Goal: Task Accomplishment & Management: Manage account settings

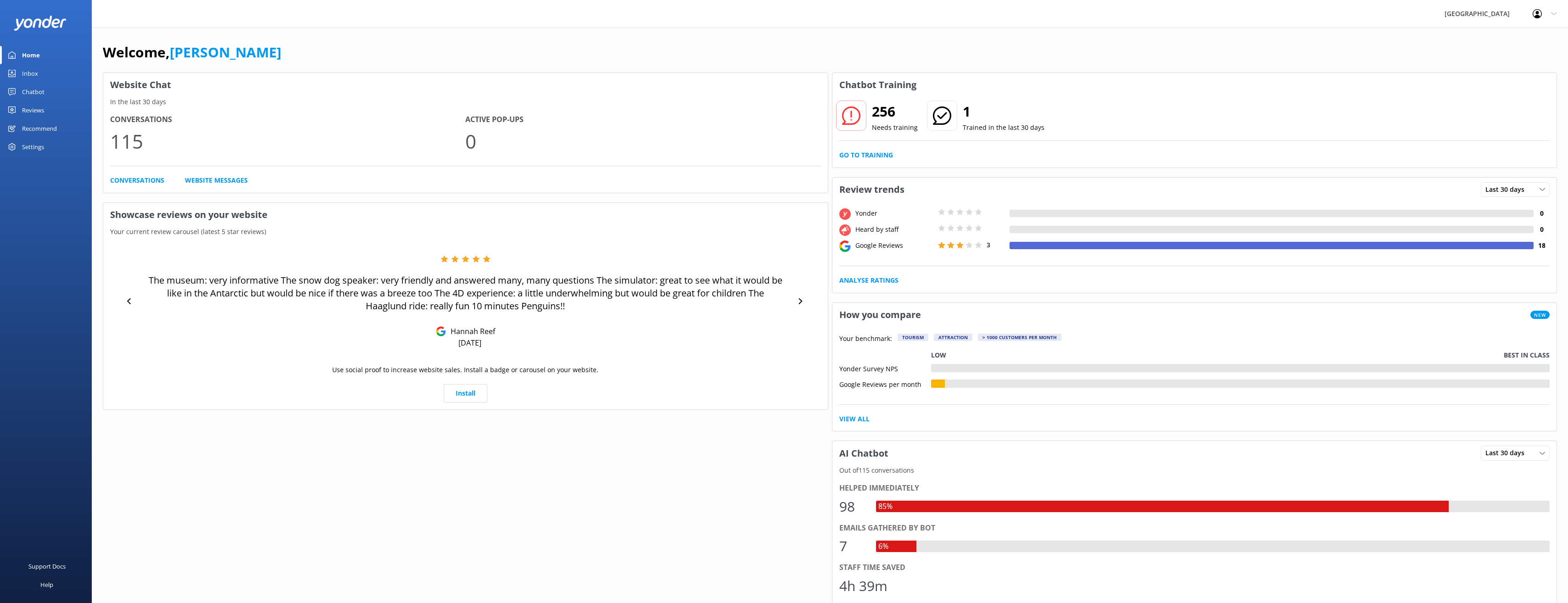
click at [37, 141] on div "Settings" at bounding box center [33, 147] width 22 height 18
click at [138, 91] on span "Manage Users" at bounding box center [135, 94] width 44 height 10
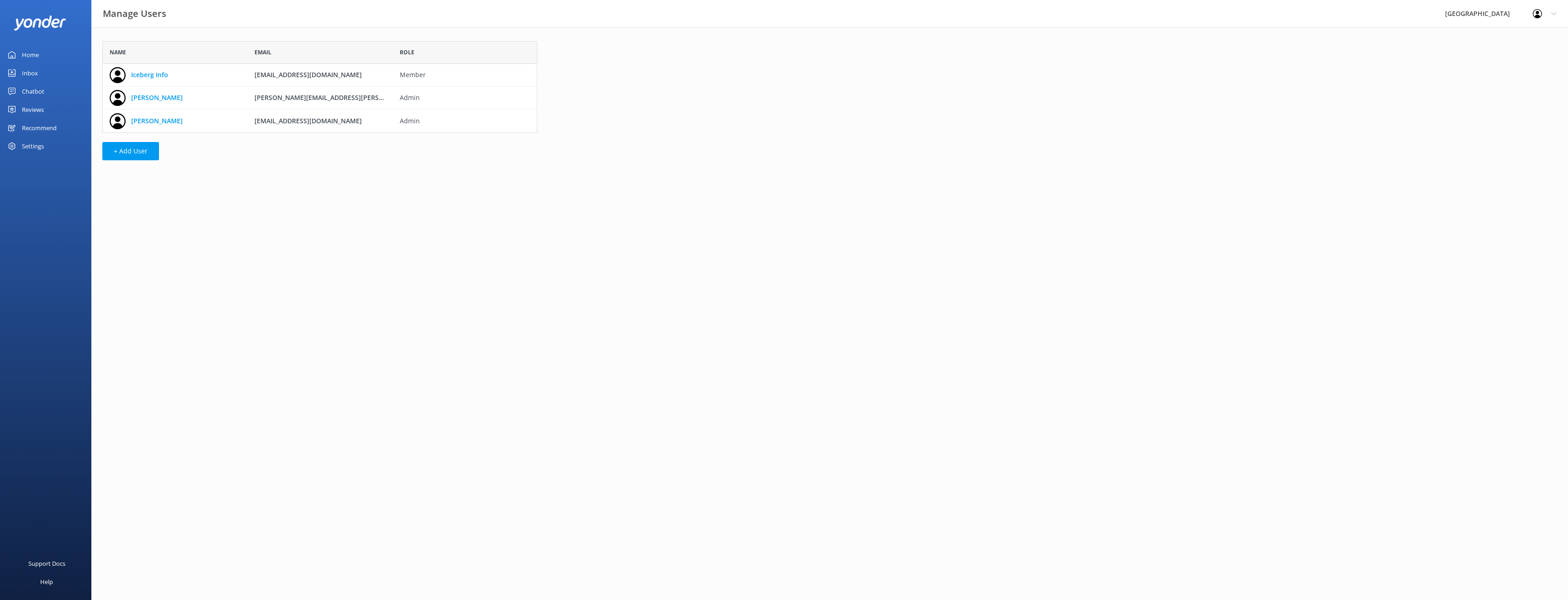
scroll to position [85, 428]
click at [147, 145] on button "+ Add User" at bounding box center [130, 151] width 57 height 18
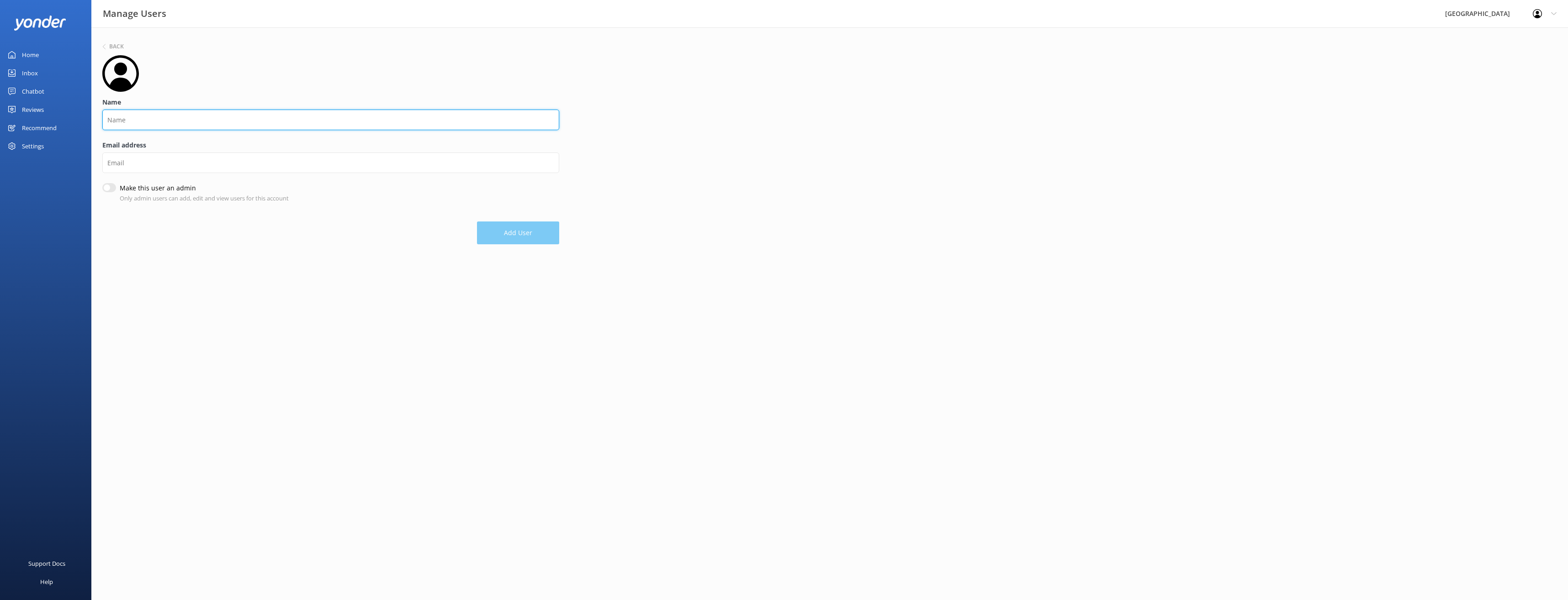
click at [149, 123] on input "Name" at bounding box center [331, 120] width 457 height 21
type input "[PERSON_NAME]"
type input "[EMAIL_ADDRESS][DOMAIN_NAME]"
click at [115, 190] on input "Make this user an admin" at bounding box center [109, 189] width 14 height 9
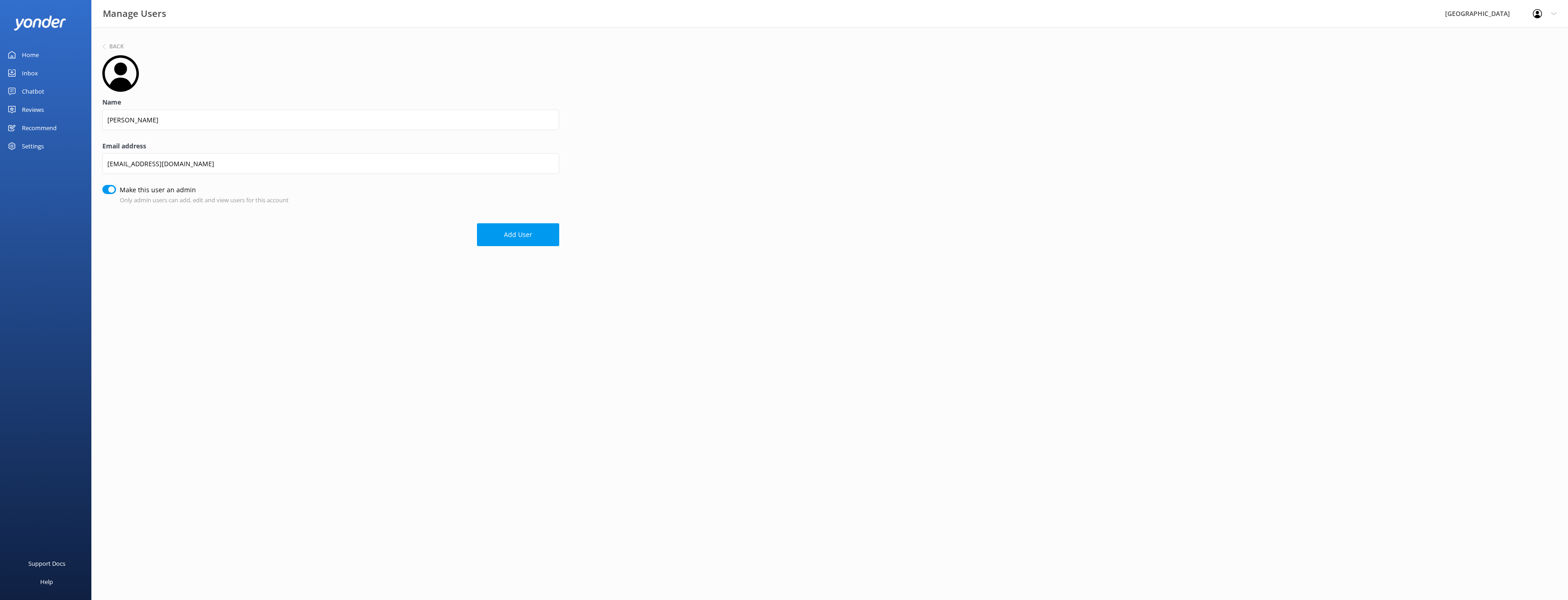
checkbox input "true"
click at [527, 239] on button "Add User" at bounding box center [518, 235] width 82 height 23
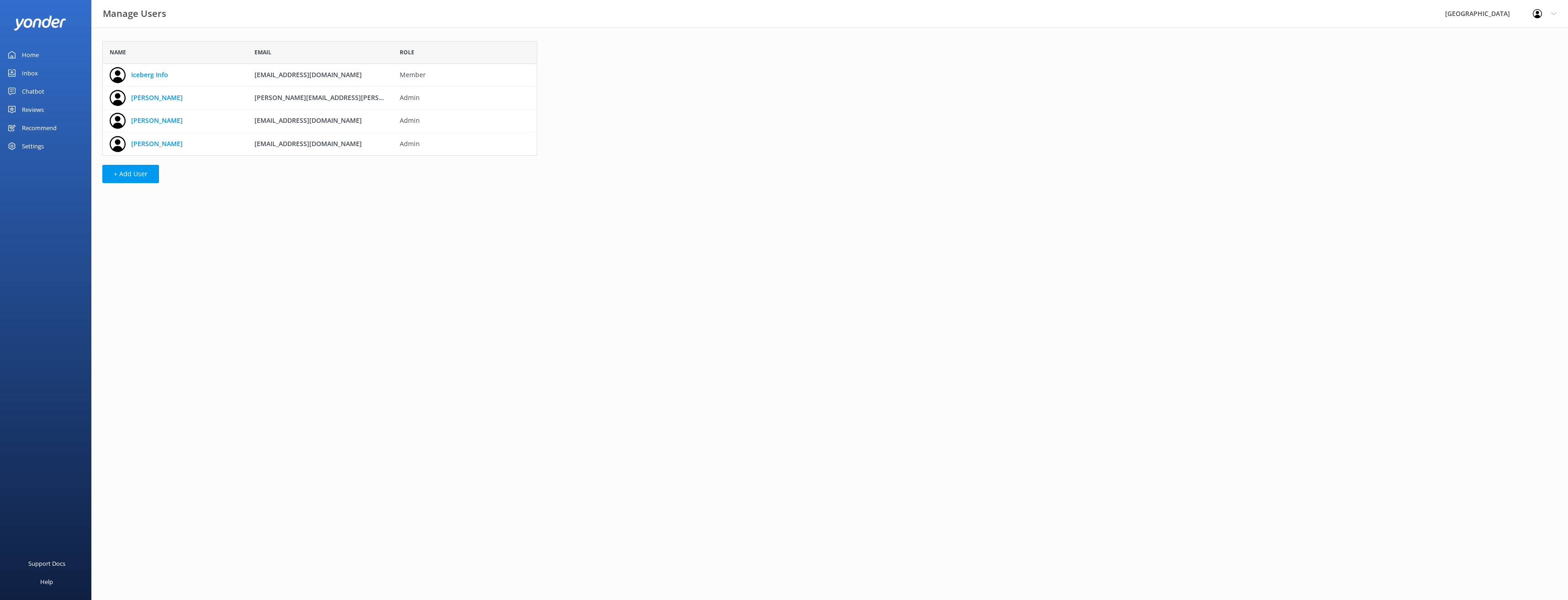
scroll to position [108, 428]
click at [34, 54] on div "Home" at bounding box center [30, 55] width 17 height 18
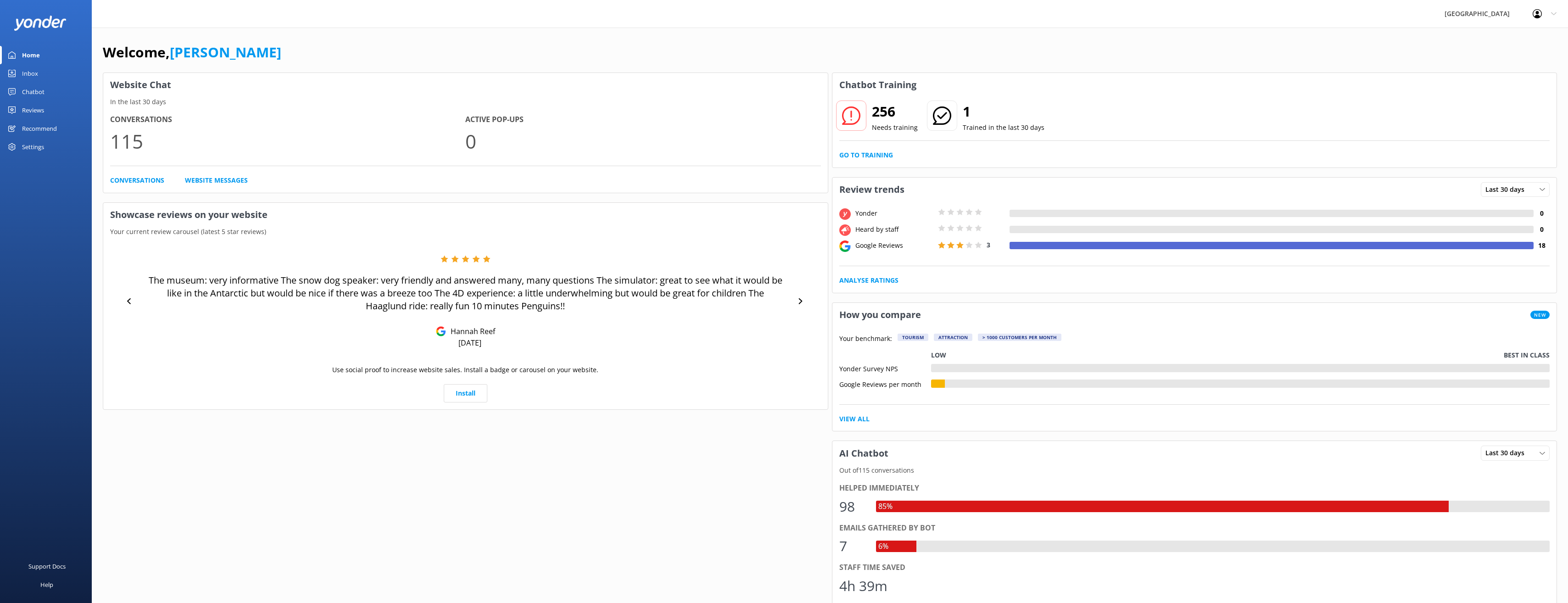
click at [1538, 17] on use at bounding box center [1537, 13] width 9 height 9
click at [1528, 57] on link "Logout" at bounding box center [1522, 62] width 92 height 23
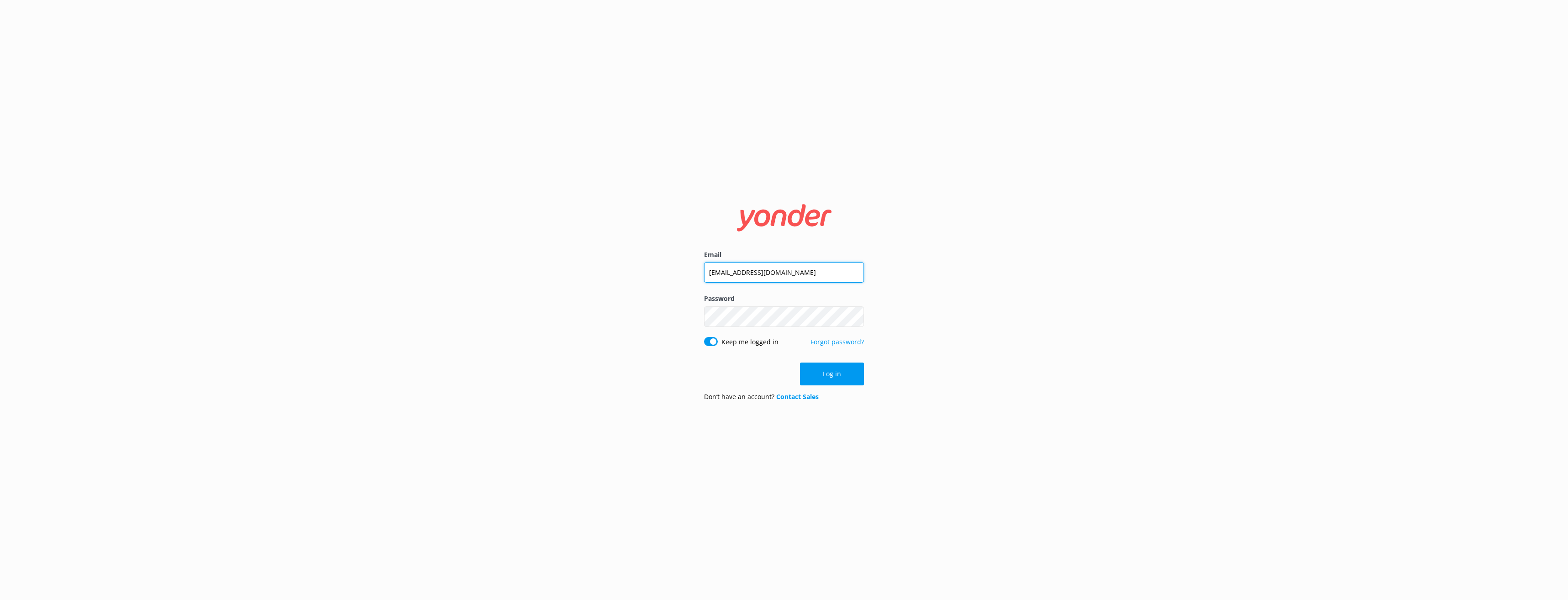
click at [782, 273] on input "[EMAIL_ADDRESS][DOMAIN_NAME]" at bounding box center [784, 273] width 160 height 21
type input "[PERSON_NAME][EMAIL_ADDRESS][DOMAIN_NAME]"
click at [839, 373] on button "Log in" at bounding box center [831, 374] width 64 height 23
